Goal: Information Seeking & Learning: Learn about a topic

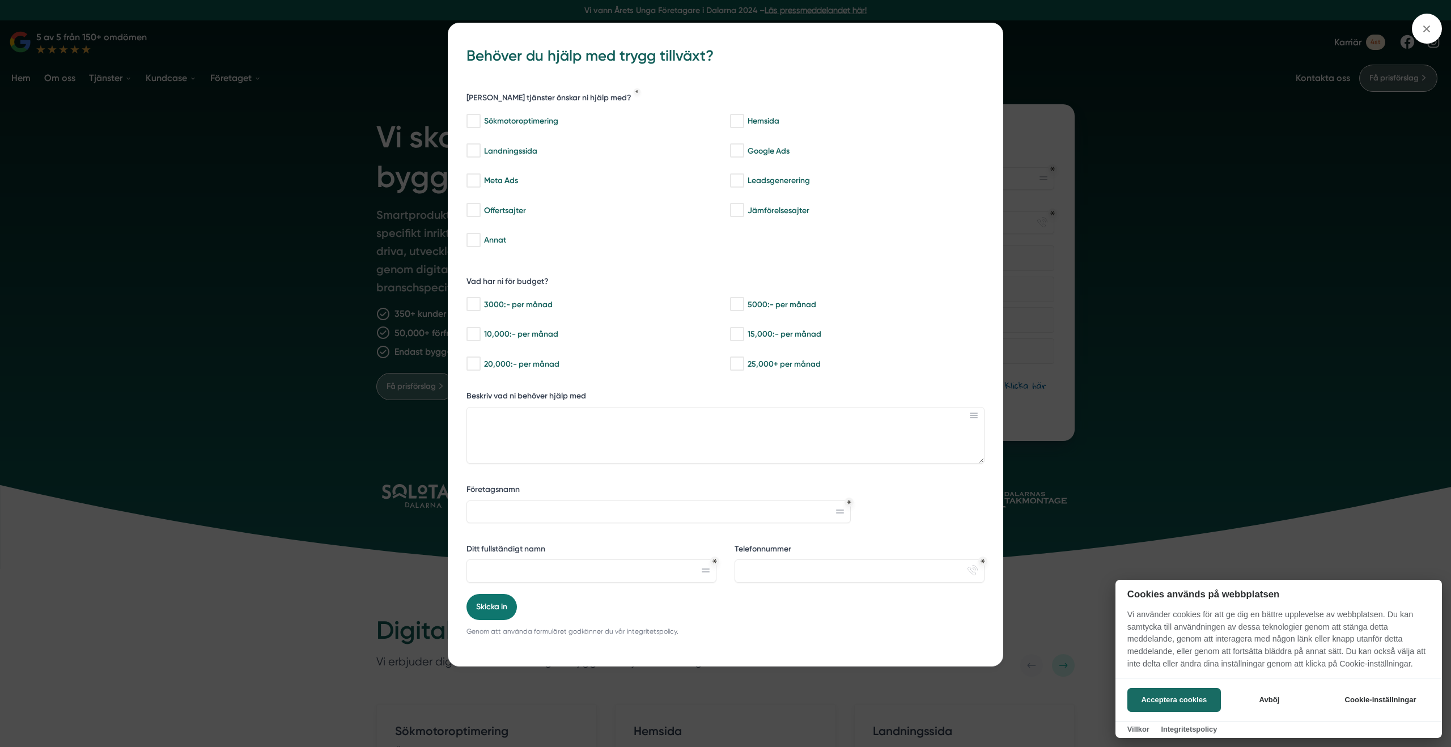
click at [109, 144] on div at bounding box center [725, 373] width 1451 height 747
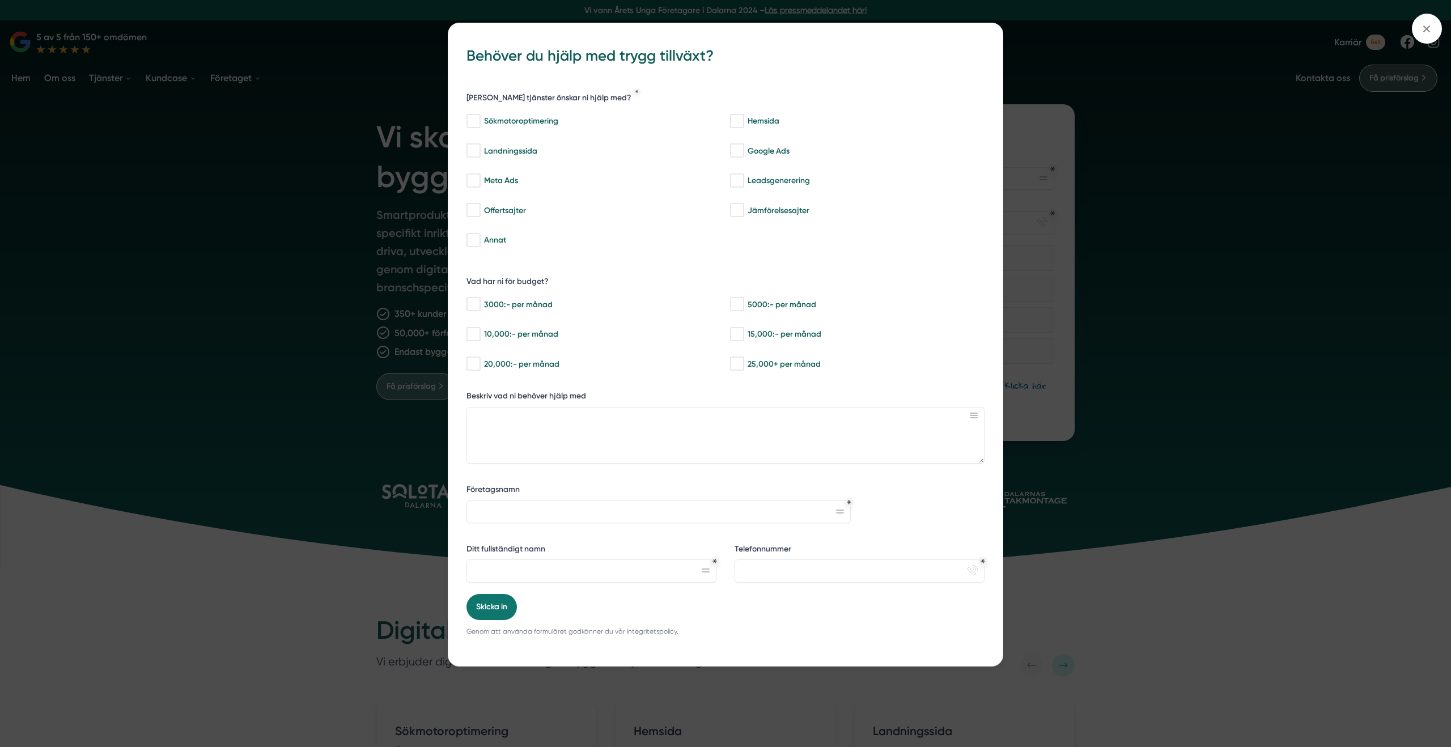
click at [133, 140] on div "bbc9b822-b2c6-488a-ab3e-9a2d59e49c7c Behöver du hjälp med trygg tillväxt? [PERS…" at bounding box center [725, 373] width 1451 height 747
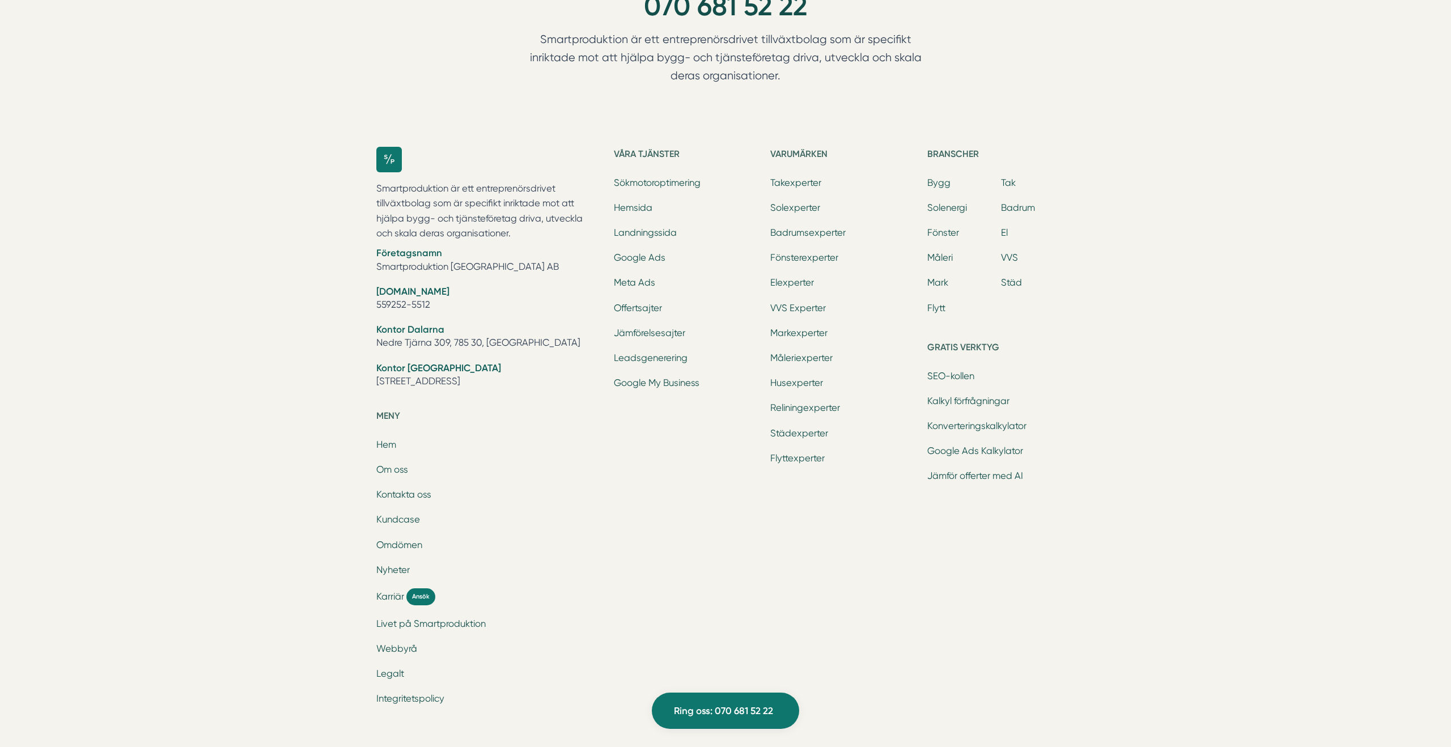
scroll to position [3549, 0]
click at [809, 256] on link "Fönsterexperter" at bounding box center [804, 259] width 68 height 11
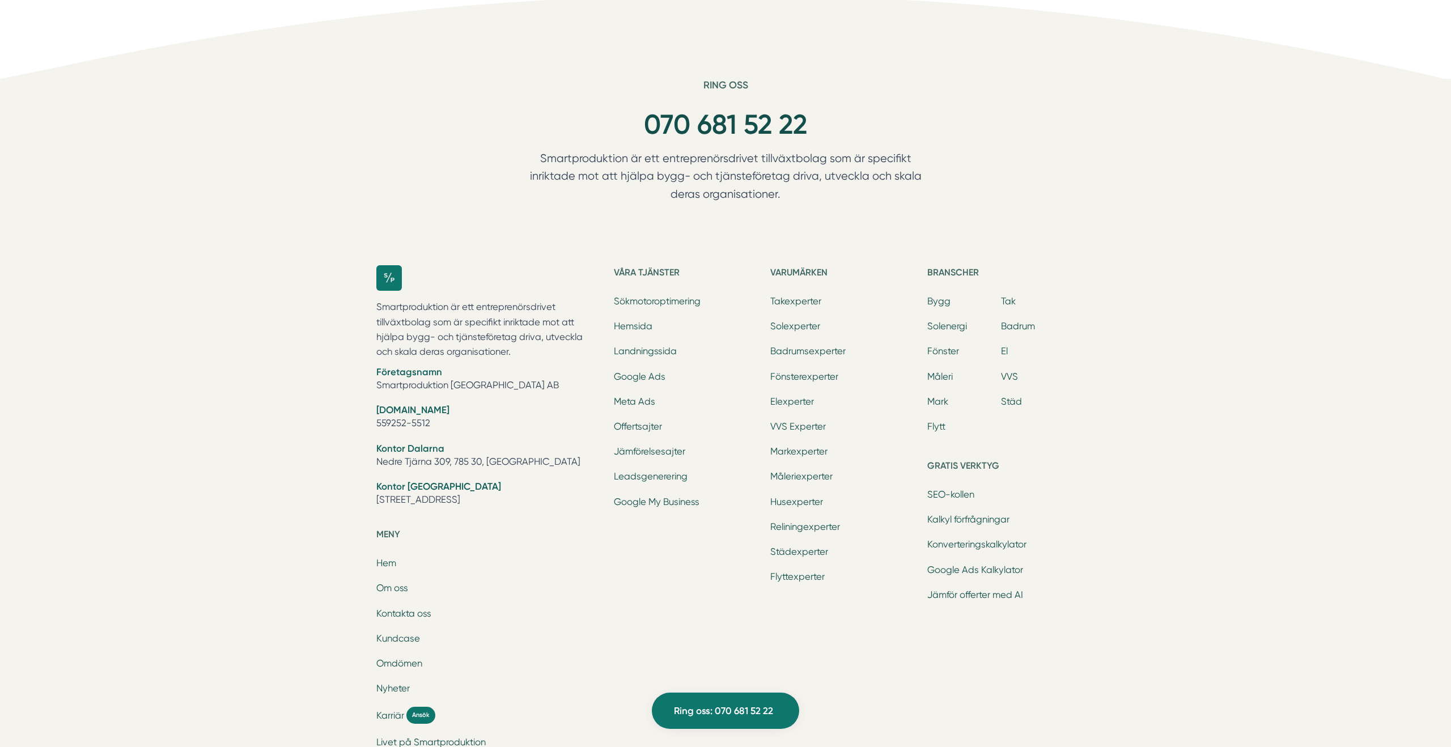
scroll to position [2757, 0]
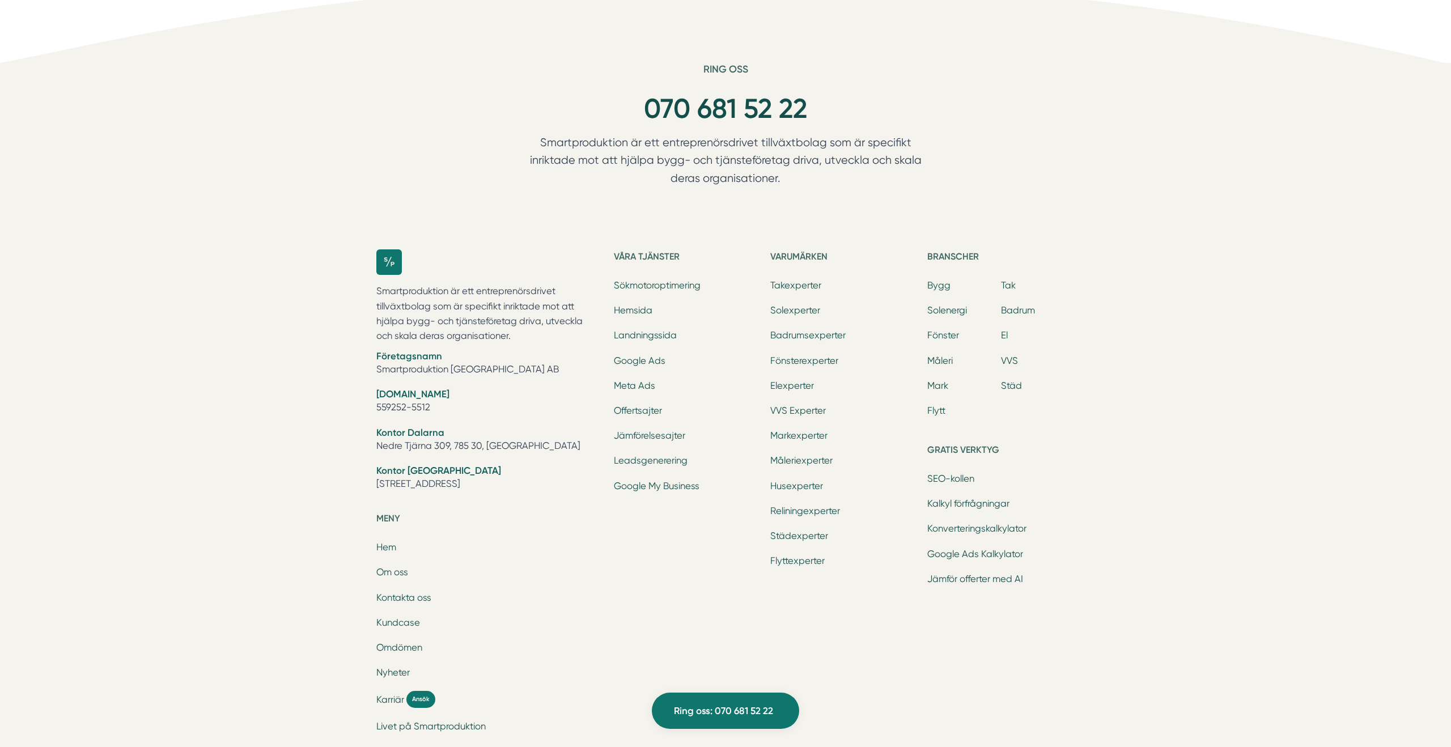
click at [663, 329] on ul "Sökmotoroptimering Hemsida Landningssida Google Ads Meta Ads Offertsajter Jämfö…" at bounding box center [687, 387] width 147 height 217
click at [663, 330] on li "Landningssida" at bounding box center [687, 337] width 147 height 16
click at [662, 333] on link "Landningssida" at bounding box center [645, 335] width 63 height 11
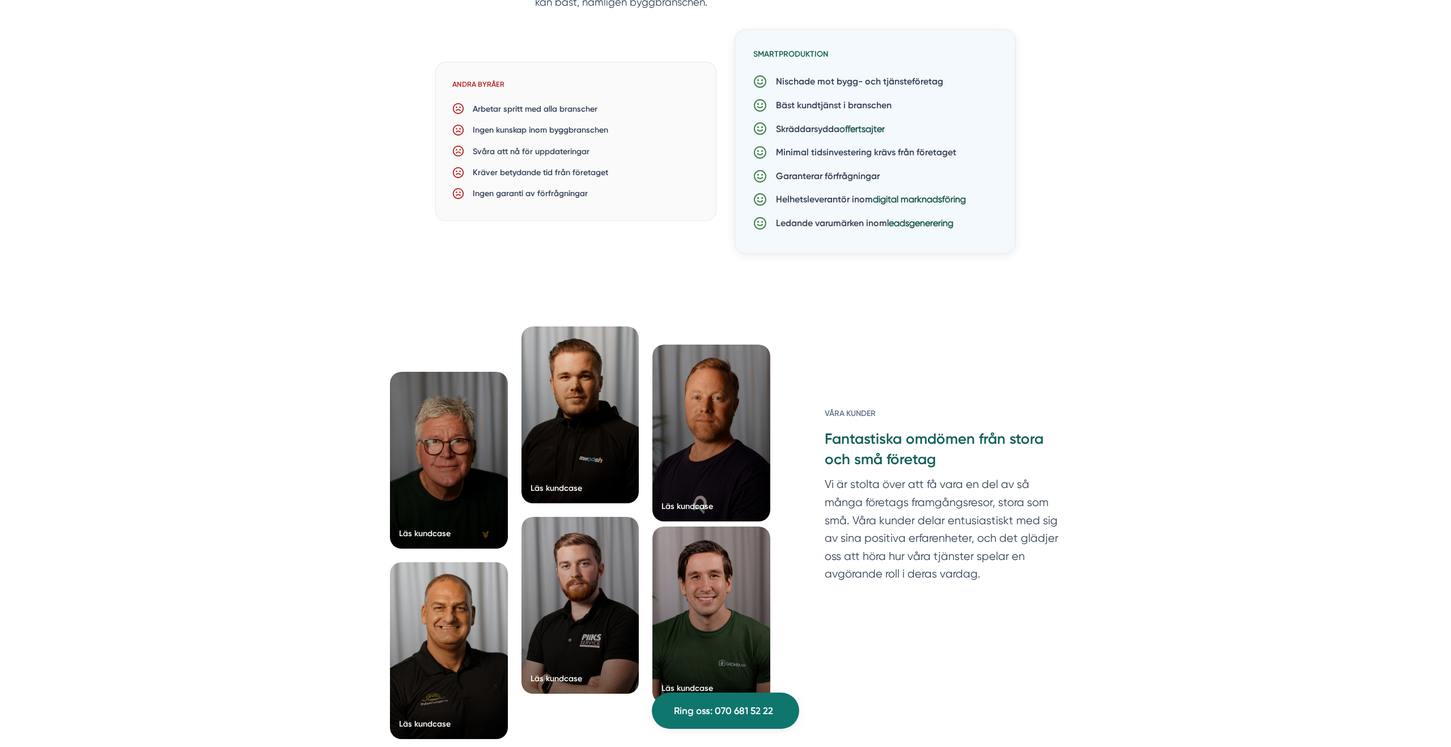
scroll to position [2601, 0]
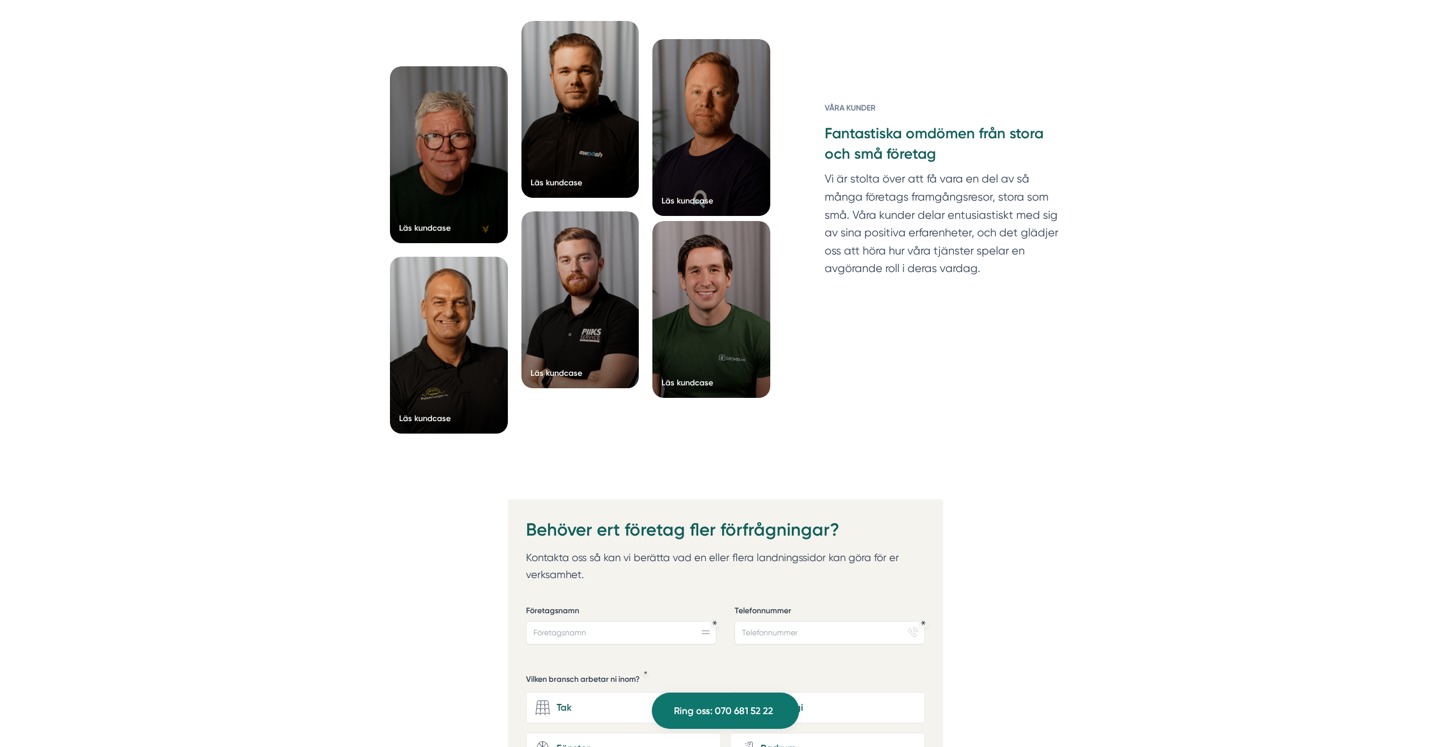
click at [706, 321] on div at bounding box center [711, 309] width 118 height 177
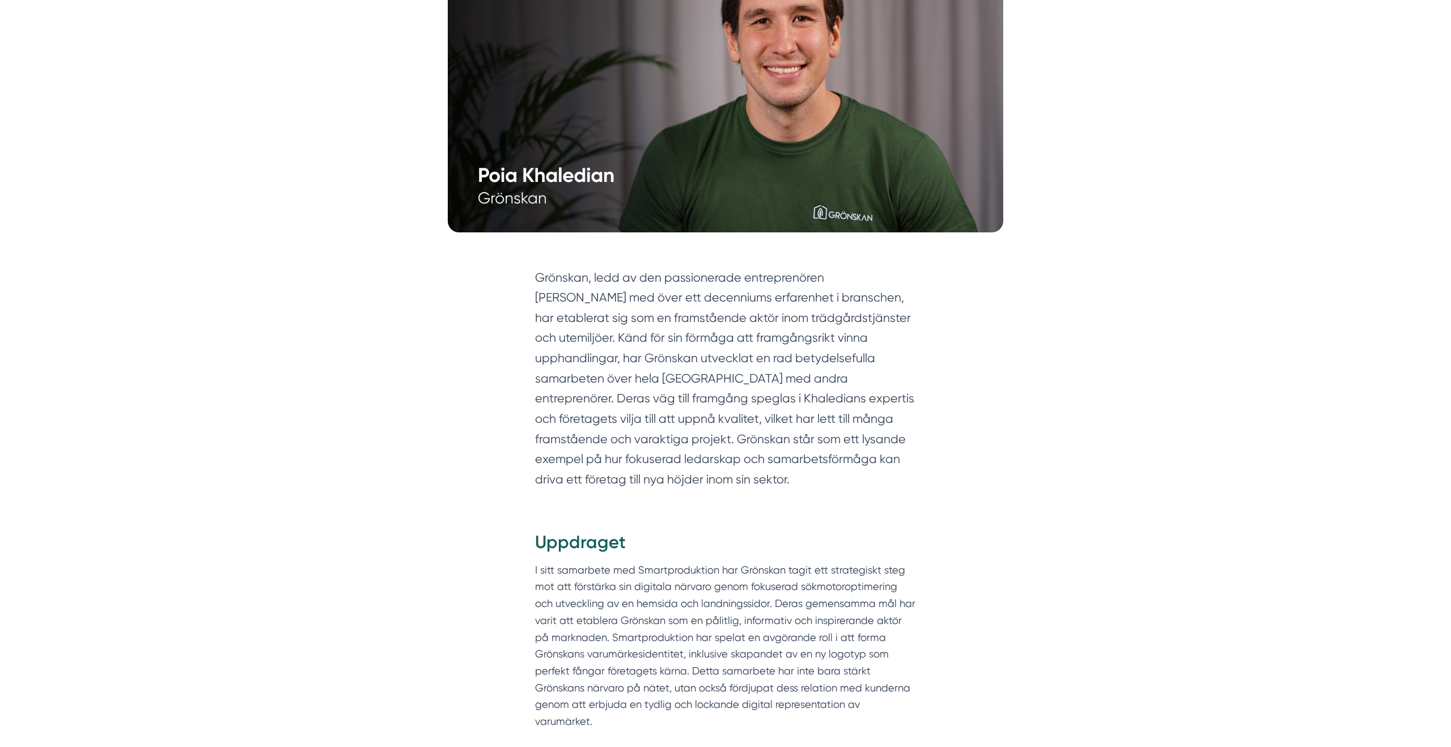
scroll to position [419, 0]
